Goal: Task Accomplishment & Management: Manage account settings

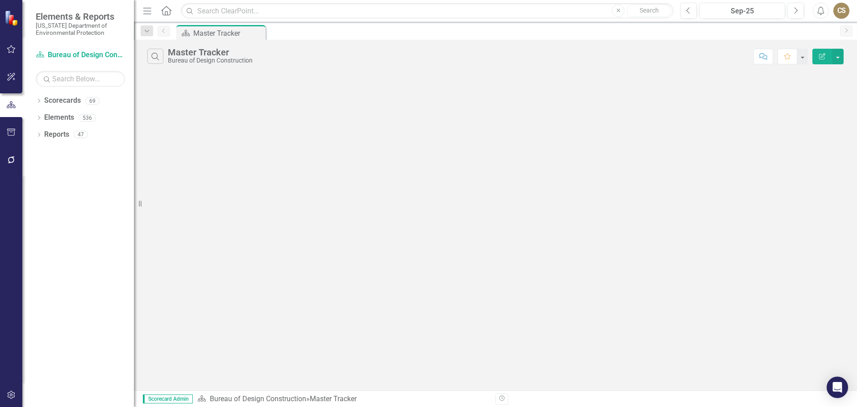
click at [839, 10] on div "CS" at bounding box center [841, 11] width 16 height 16
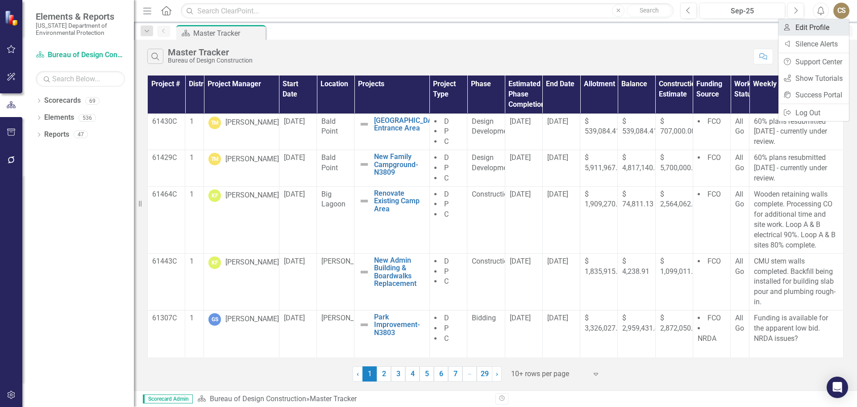
click at [808, 27] on link "User Edit Profile" at bounding box center [813, 27] width 71 height 17
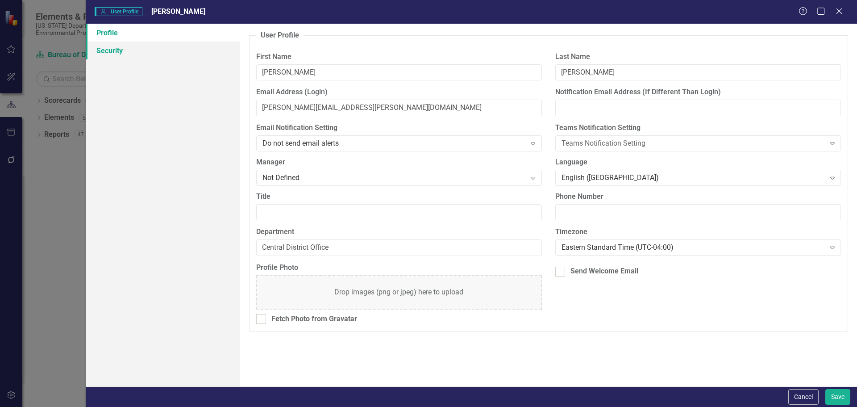
click at [107, 52] on link "Security" at bounding box center [163, 51] width 154 height 18
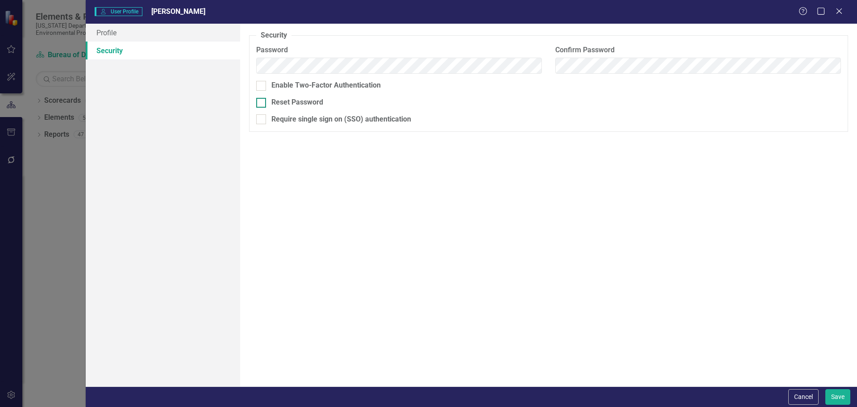
click at [260, 101] on input "Reset Password" at bounding box center [259, 101] width 6 height 6
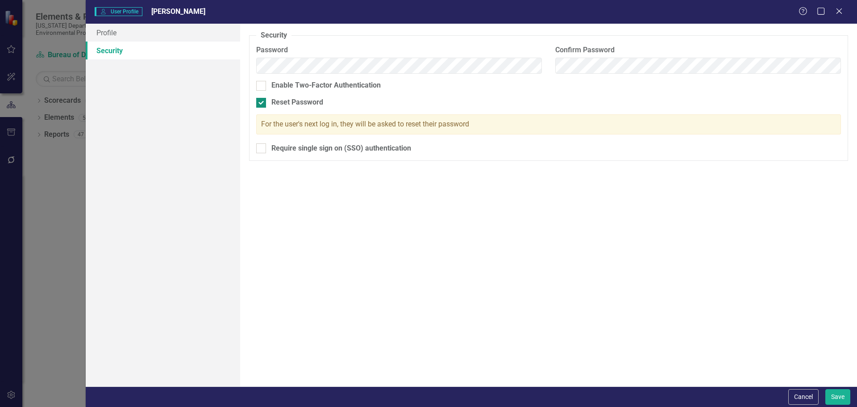
click at [263, 102] on div at bounding box center [261, 103] width 10 height 10
click at [262, 102] on input "Reset Password" at bounding box center [259, 101] width 6 height 6
checkbox input "false"
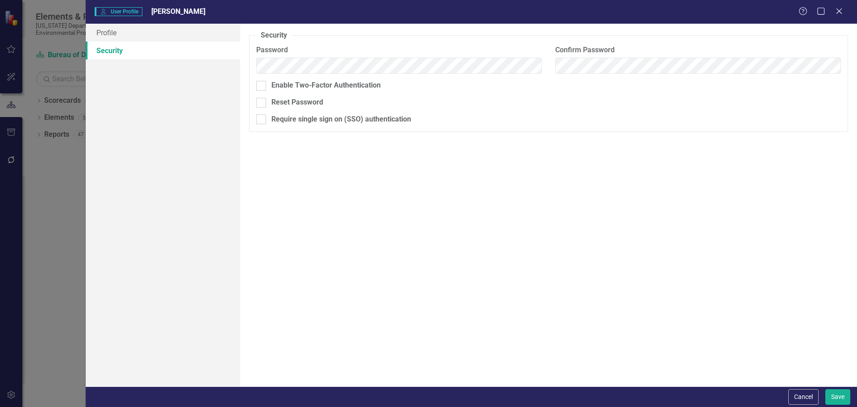
click at [555, 166] on div "Security As an administrator, you can use this page to set the user's password,…" at bounding box center [548, 205] width 617 height 362
drag, startPoint x: 835, startPoint y: 395, endPoint x: 830, endPoint y: 391, distance: 7.1
click at [836, 395] on button "Save" at bounding box center [837, 397] width 25 height 16
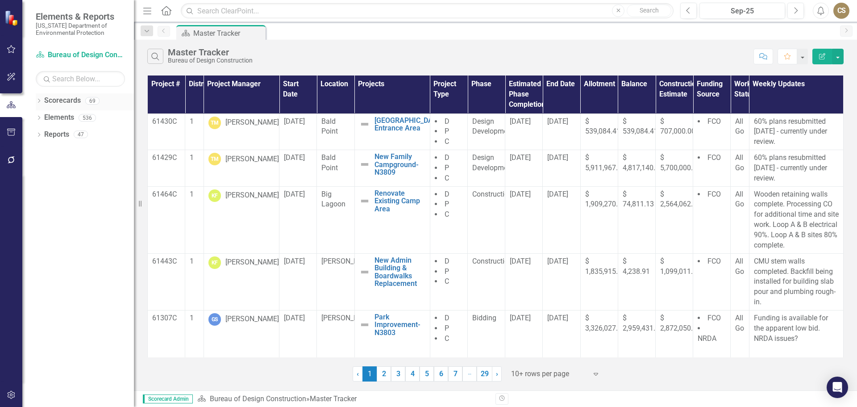
click at [64, 102] on link "Scorecards" at bounding box center [62, 100] width 37 height 10
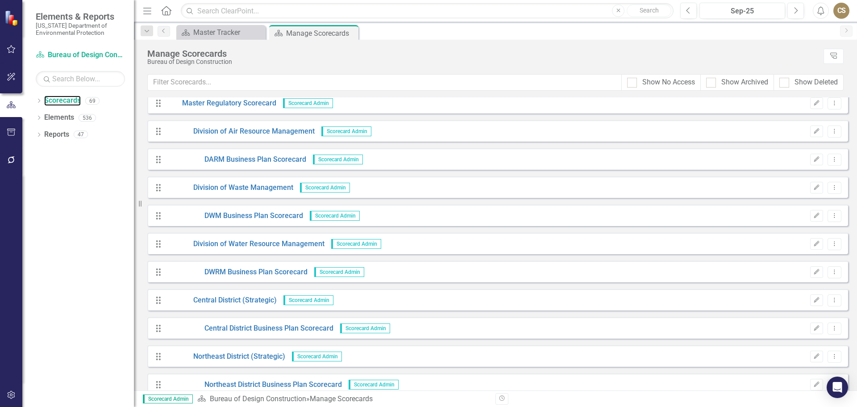
scroll to position [134, 0]
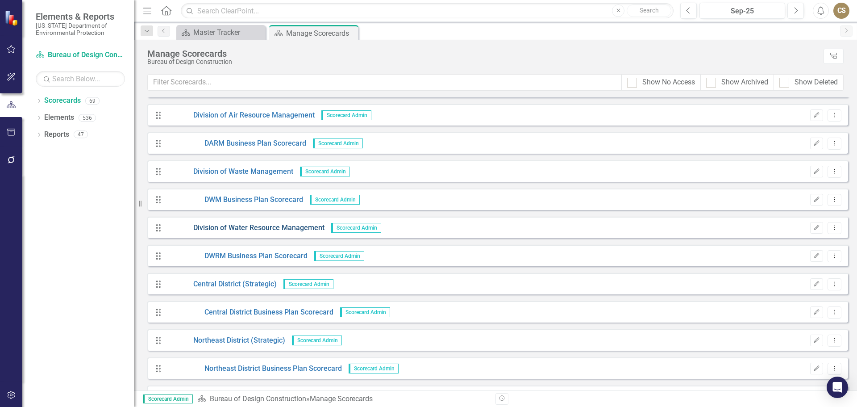
click at [243, 227] on link "Division of Water Resource Management" at bounding box center [245, 228] width 158 height 10
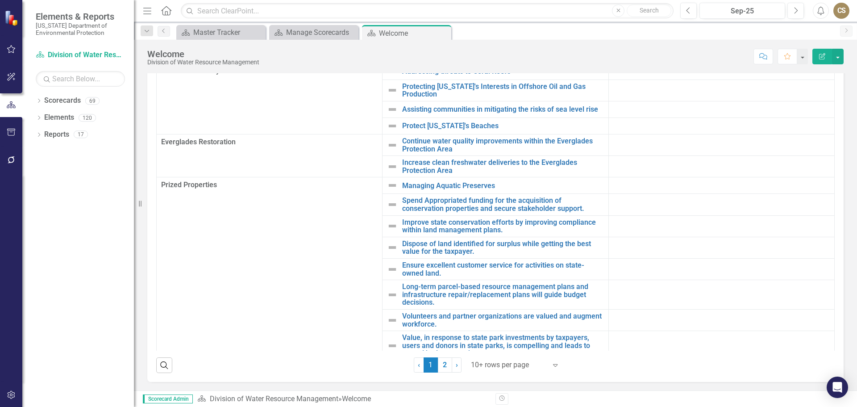
click at [838, 9] on div "CS" at bounding box center [841, 11] width 16 height 16
click at [811, 114] on link "Logout Log Out" at bounding box center [813, 112] width 71 height 17
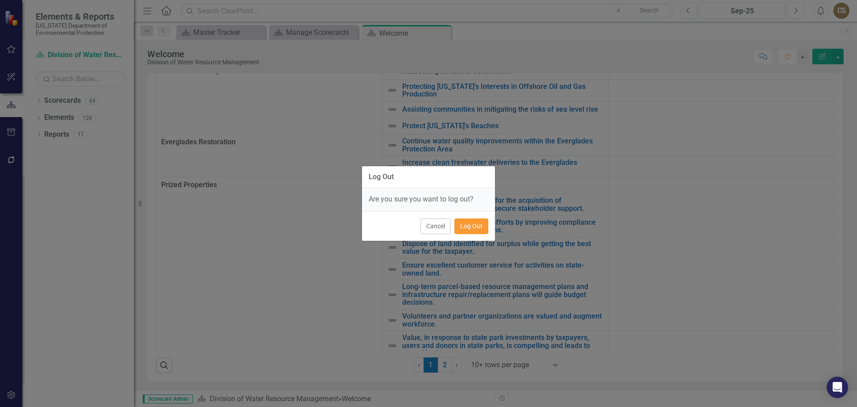
click at [478, 227] on button "Log Out" at bounding box center [471, 226] width 34 height 16
